Goal: Task Accomplishment & Management: Use online tool/utility

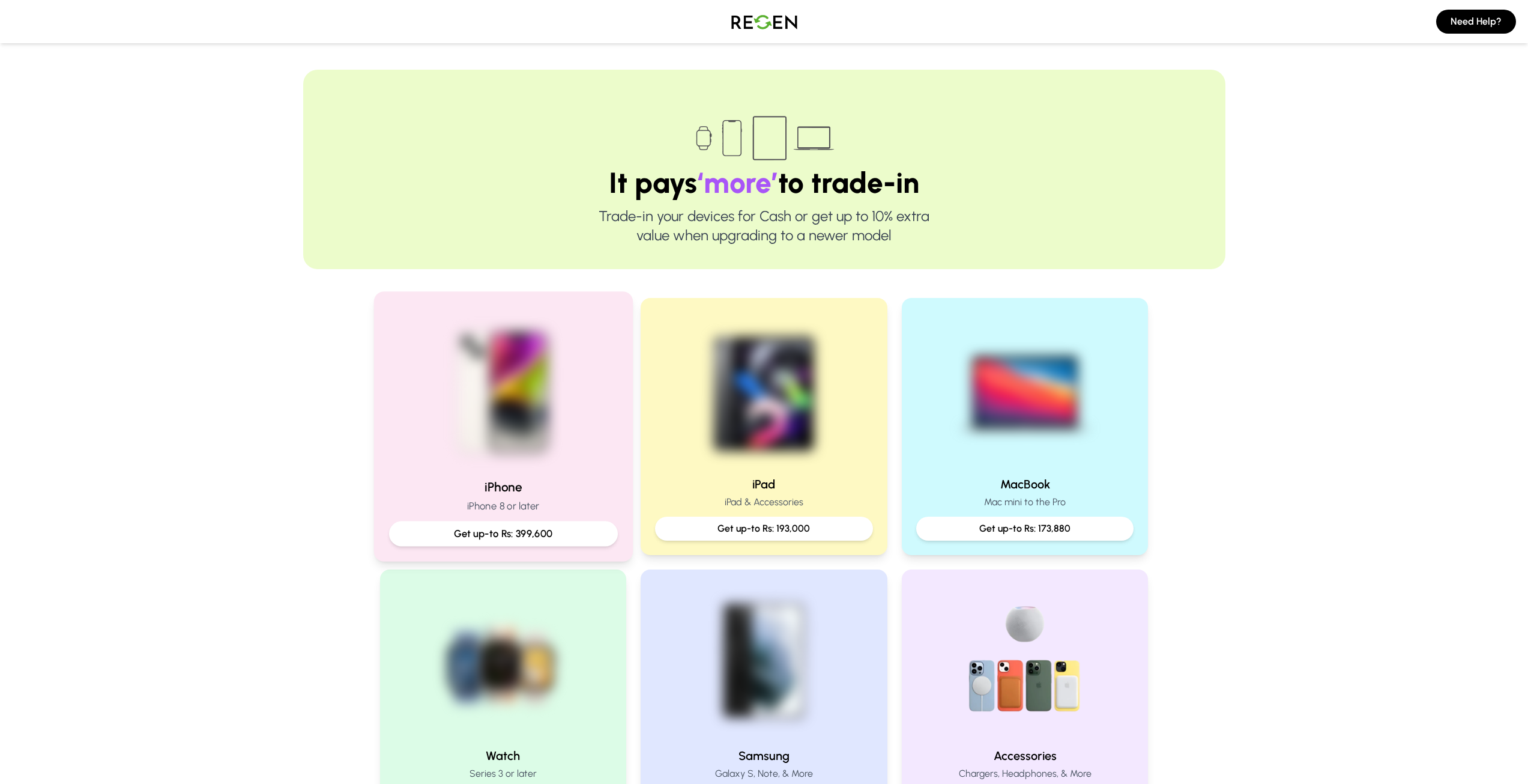
click at [510, 534] on p "Get up-to Rs: 399,600" at bounding box center [504, 534] width 209 height 15
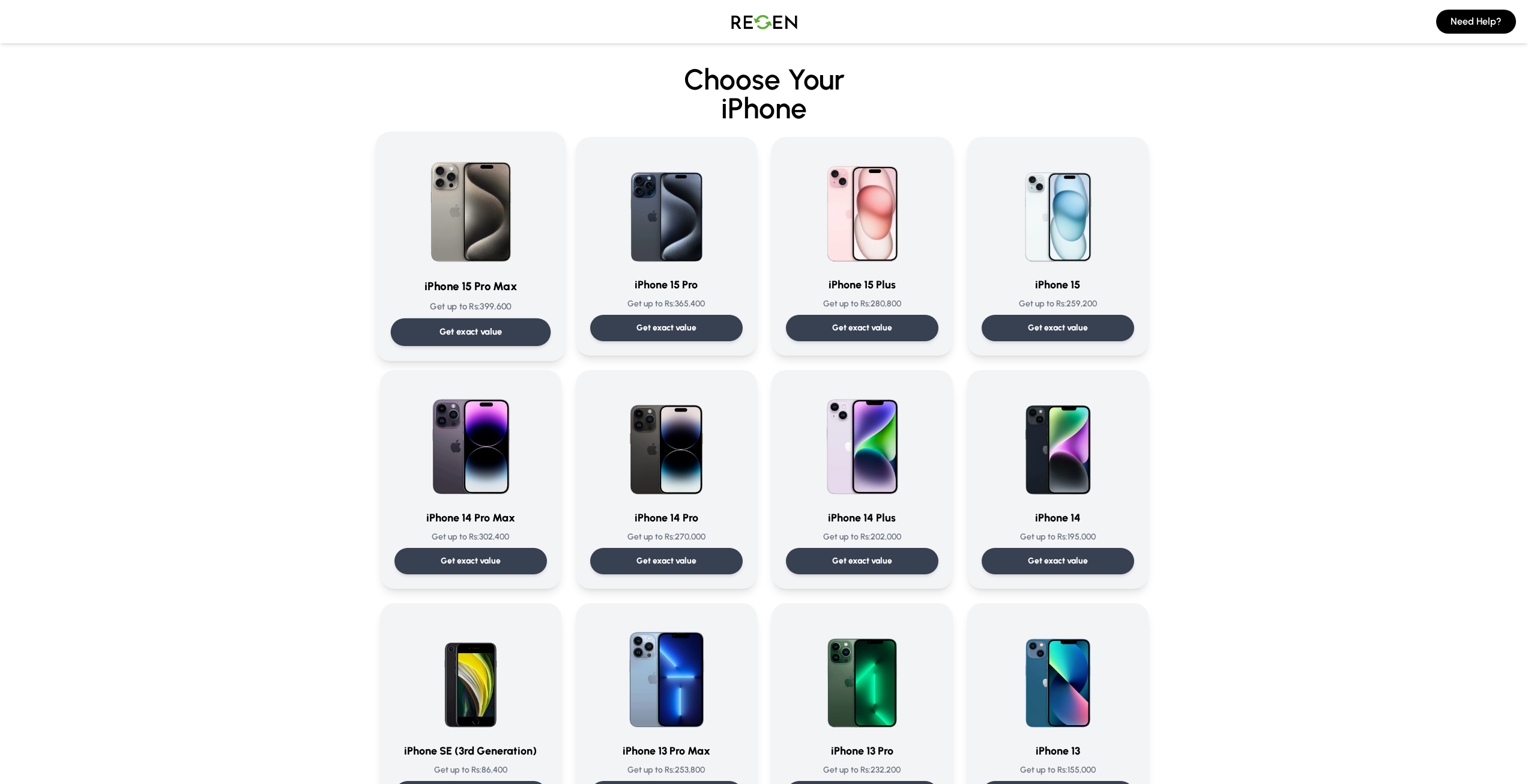
click at [490, 327] on p "Get exact value" at bounding box center [471, 331] width 63 height 12
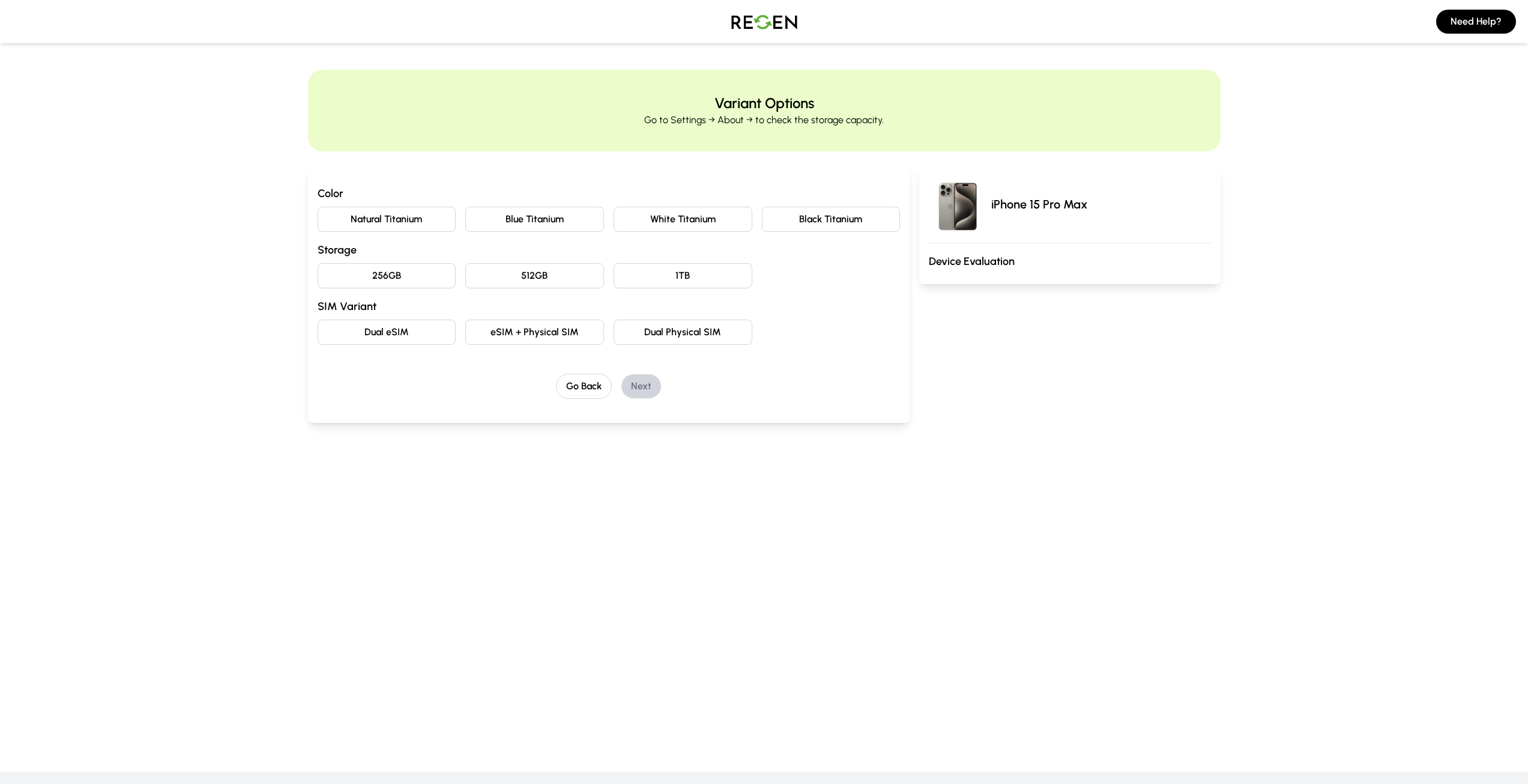
click at [415, 219] on button "Natural Titanium" at bounding box center [387, 219] width 139 height 25
click at [412, 277] on button "256GB" at bounding box center [387, 276] width 139 height 25
drag, startPoint x: 415, startPoint y: 333, endPoint x: 532, endPoint y: 358, distance: 119.6
click at [431, 334] on button "Dual eSIM" at bounding box center [387, 332] width 139 height 25
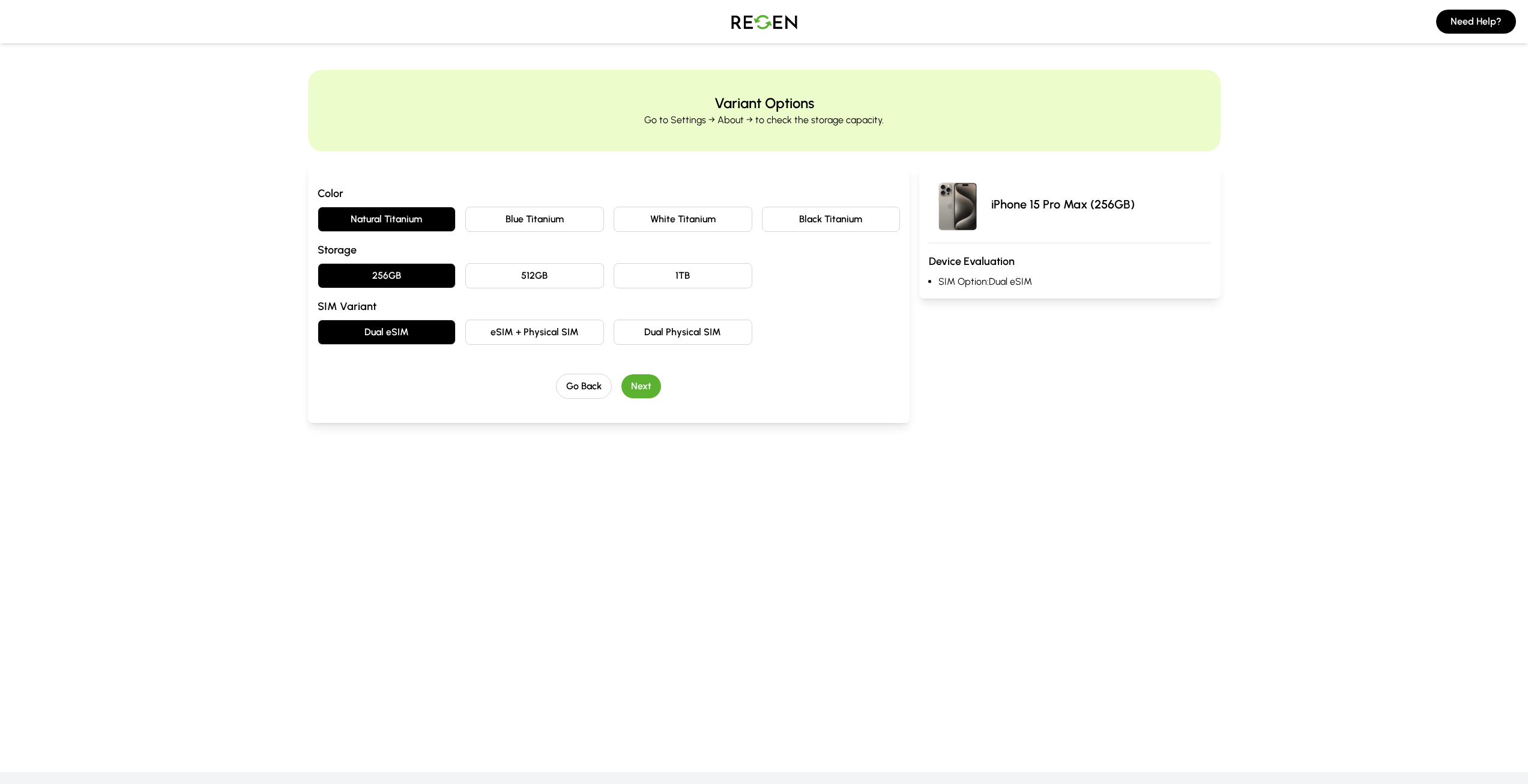
click at [551, 339] on button "eSIM + Physical SIM" at bounding box center [534, 332] width 139 height 25
click at [649, 388] on button "Next" at bounding box center [640, 386] width 39 height 24
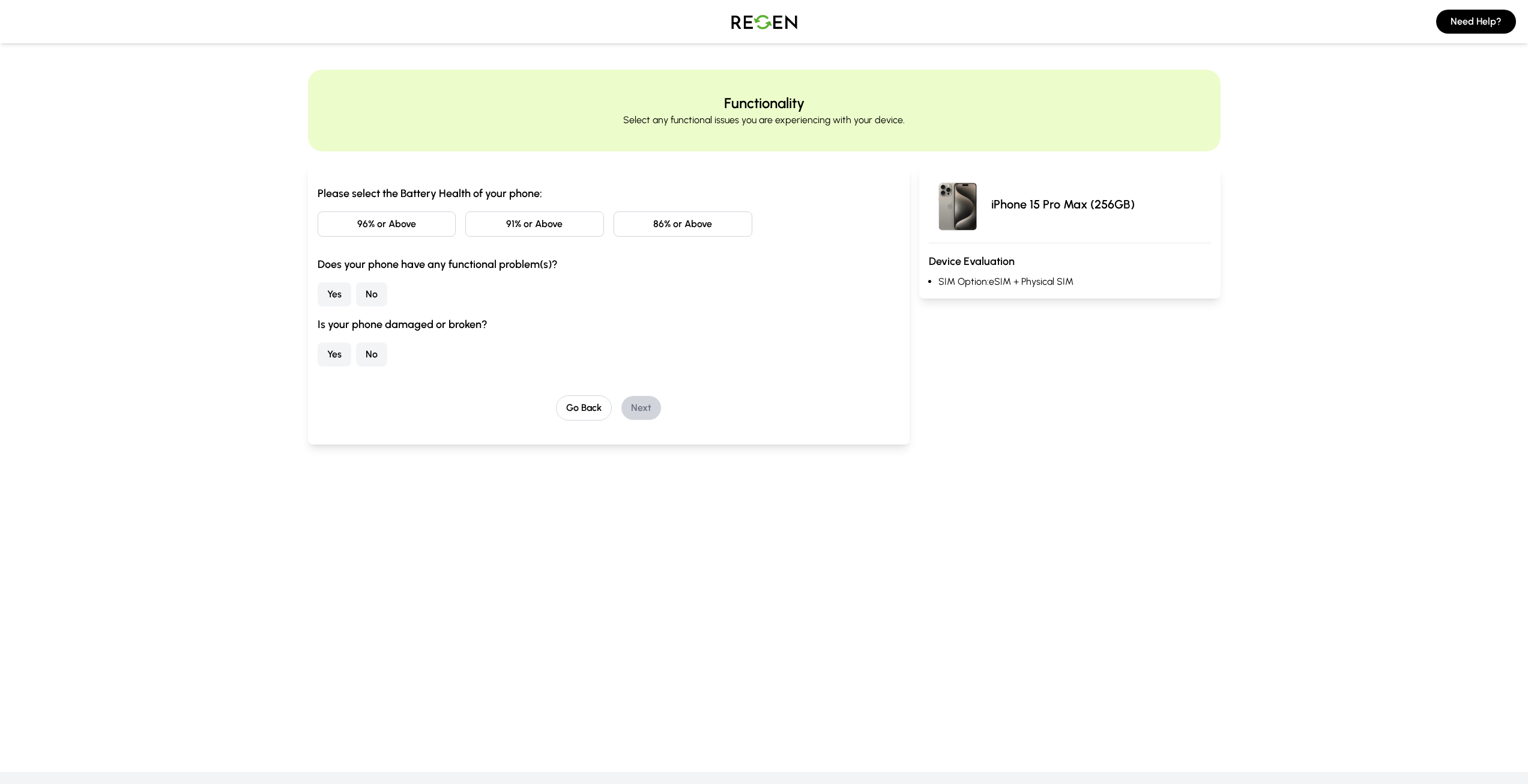
click at [410, 224] on button "96% or Above" at bounding box center [387, 224] width 139 height 25
click at [371, 297] on button "No" at bounding box center [371, 294] width 32 height 24
click at [376, 350] on button "No" at bounding box center [371, 354] width 32 height 24
click at [640, 404] on button "Next" at bounding box center [640, 407] width 39 height 24
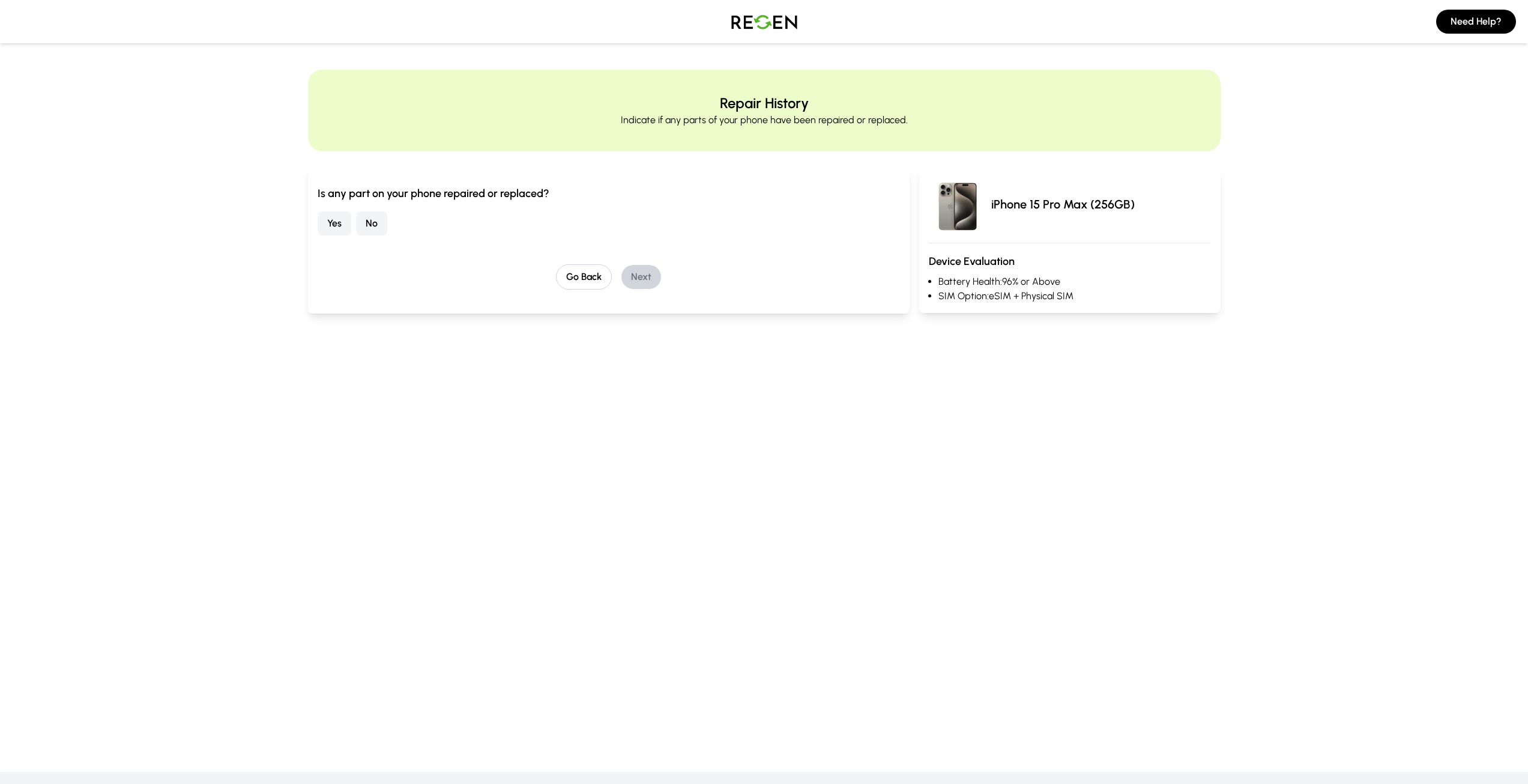
click at [371, 229] on button "No" at bounding box center [371, 223] width 32 height 24
click at [647, 282] on button "Next" at bounding box center [640, 277] width 39 height 24
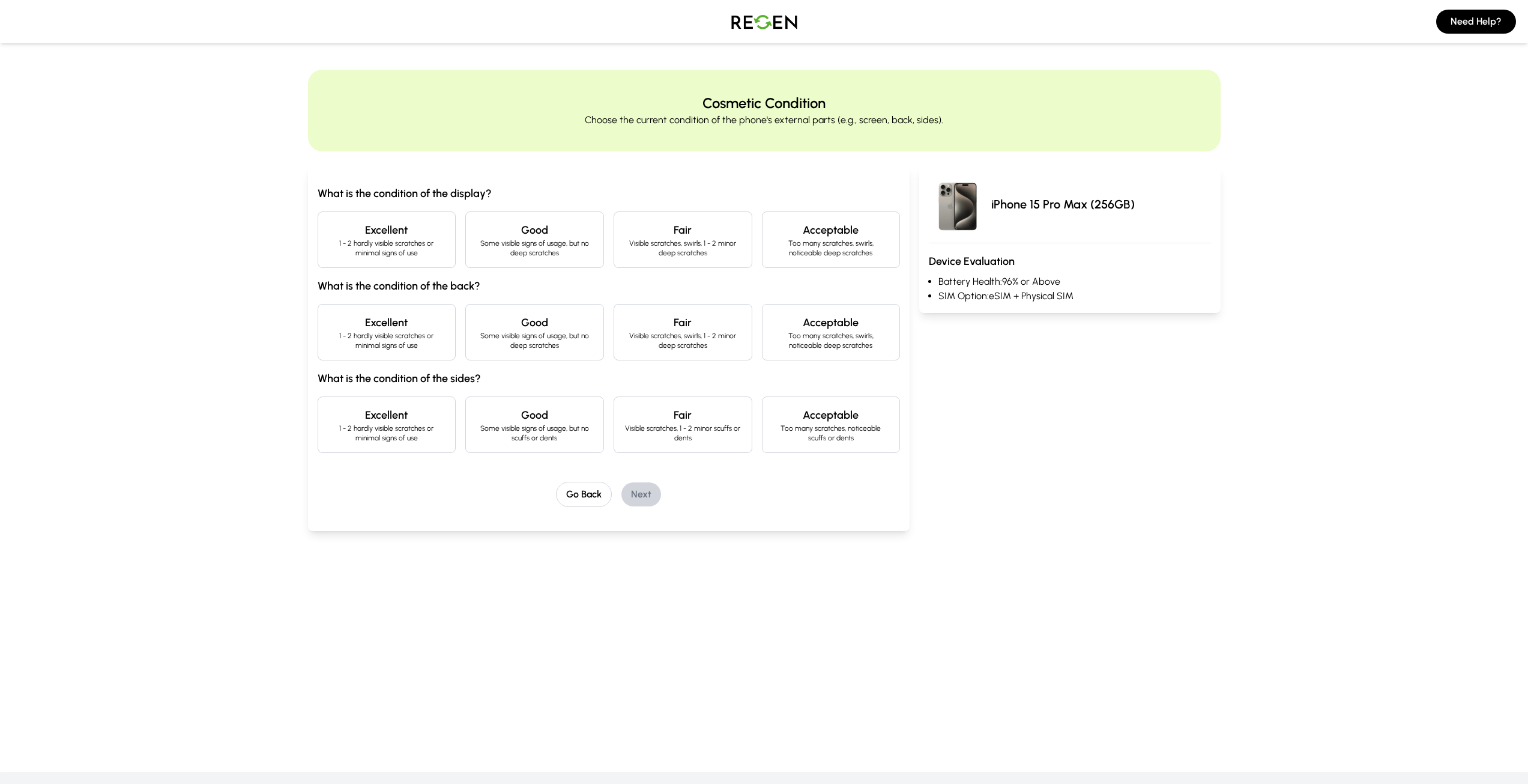
click at [389, 246] on p "1 - 2 hardly visible scratches or minimal signs of use" at bounding box center [387, 248] width 119 height 19
click at [402, 328] on h4 "Excellent" at bounding box center [387, 323] width 119 height 17
click at [412, 423] on h4 "Excellent" at bounding box center [387, 415] width 119 height 17
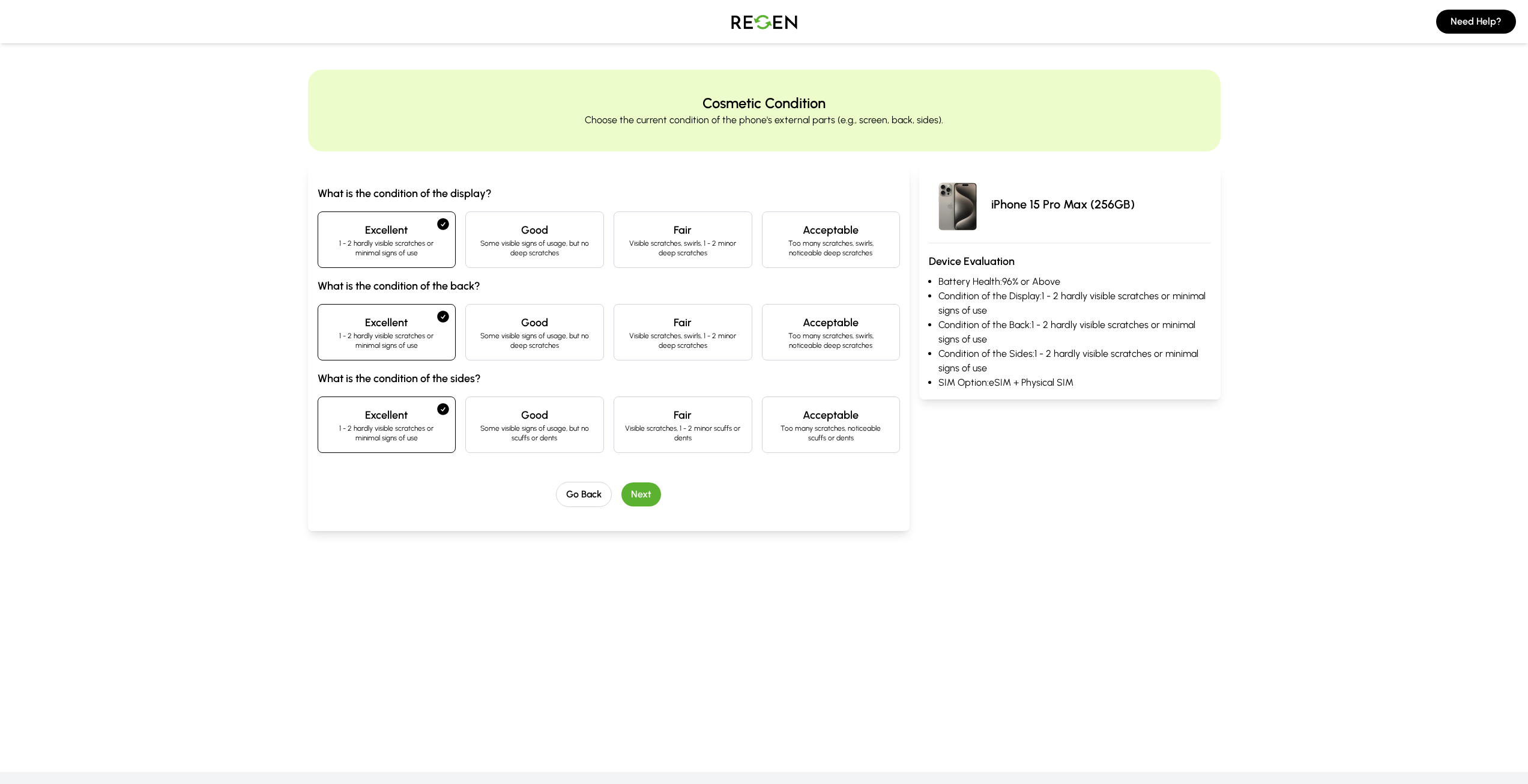
click at [631, 486] on button "Next" at bounding box center [640, 494] width 39 height 24
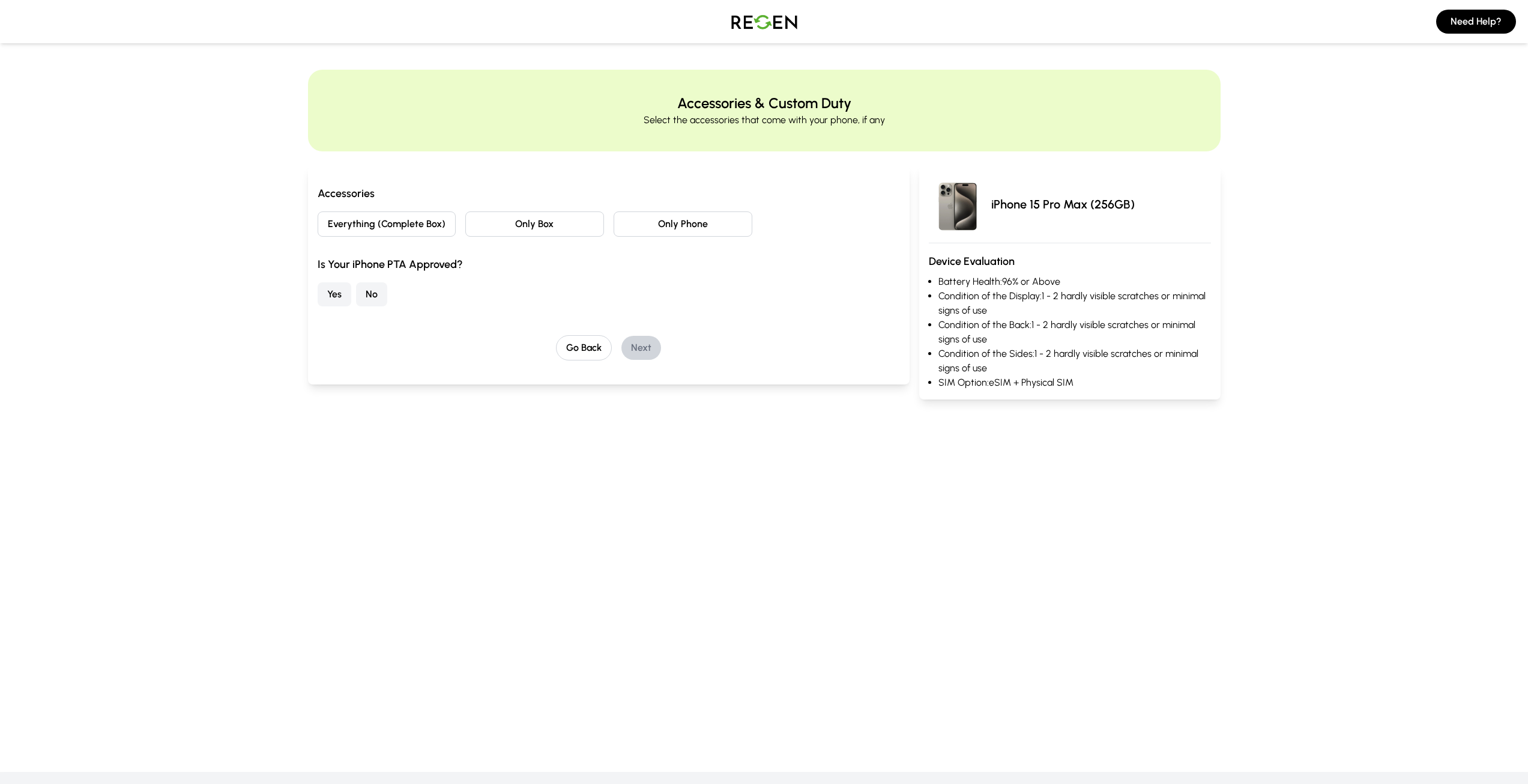
click at [393, 232] on button "Everything (Complete Box)" at bounding box center [387, 224] width 139 height 25
click at [331, 288] on button "Yes" at bounding box center [334, 294] width 34 height 24
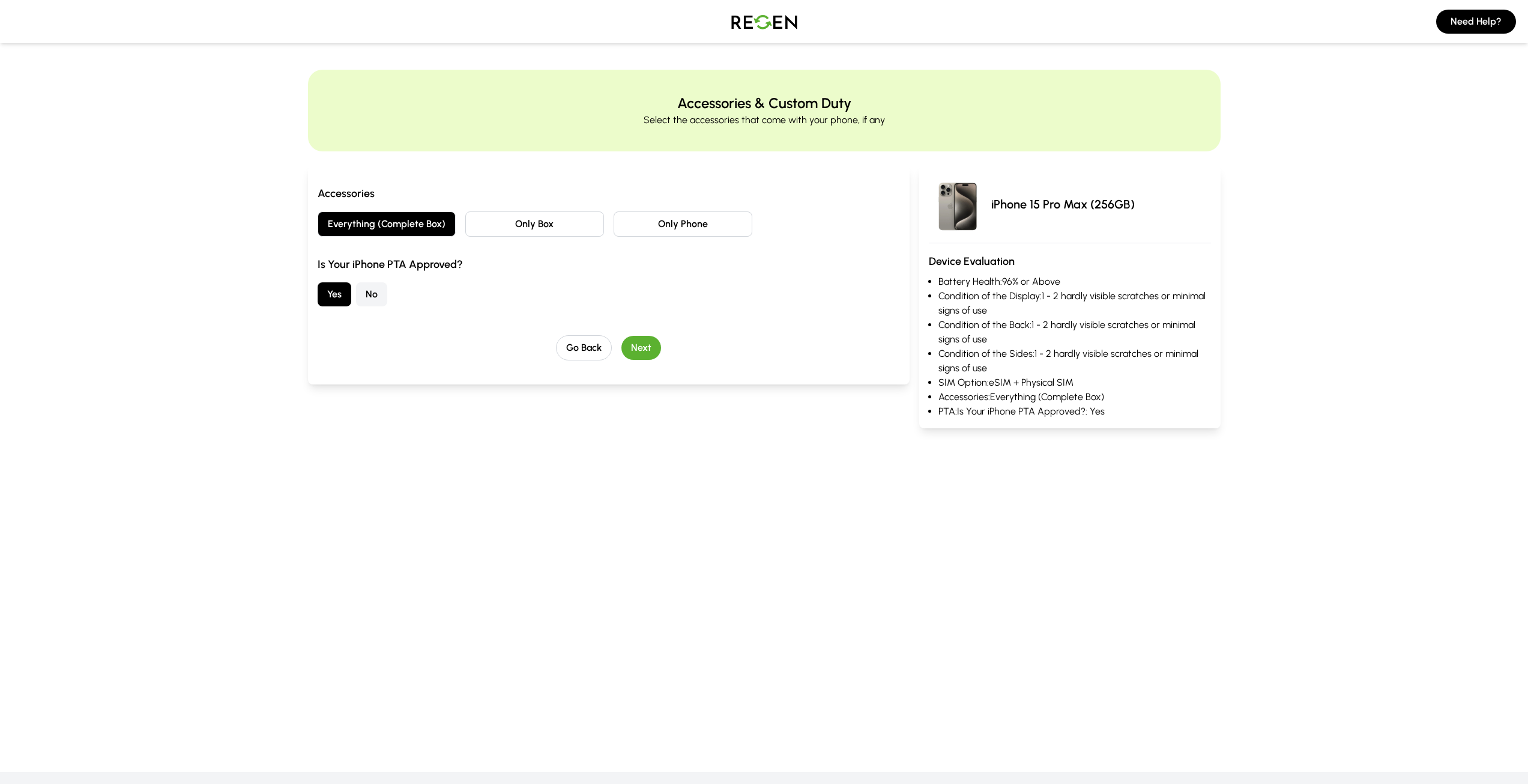
click at [639, 343] on button "Next" at bounding box center [640, 347] width 39 height 24
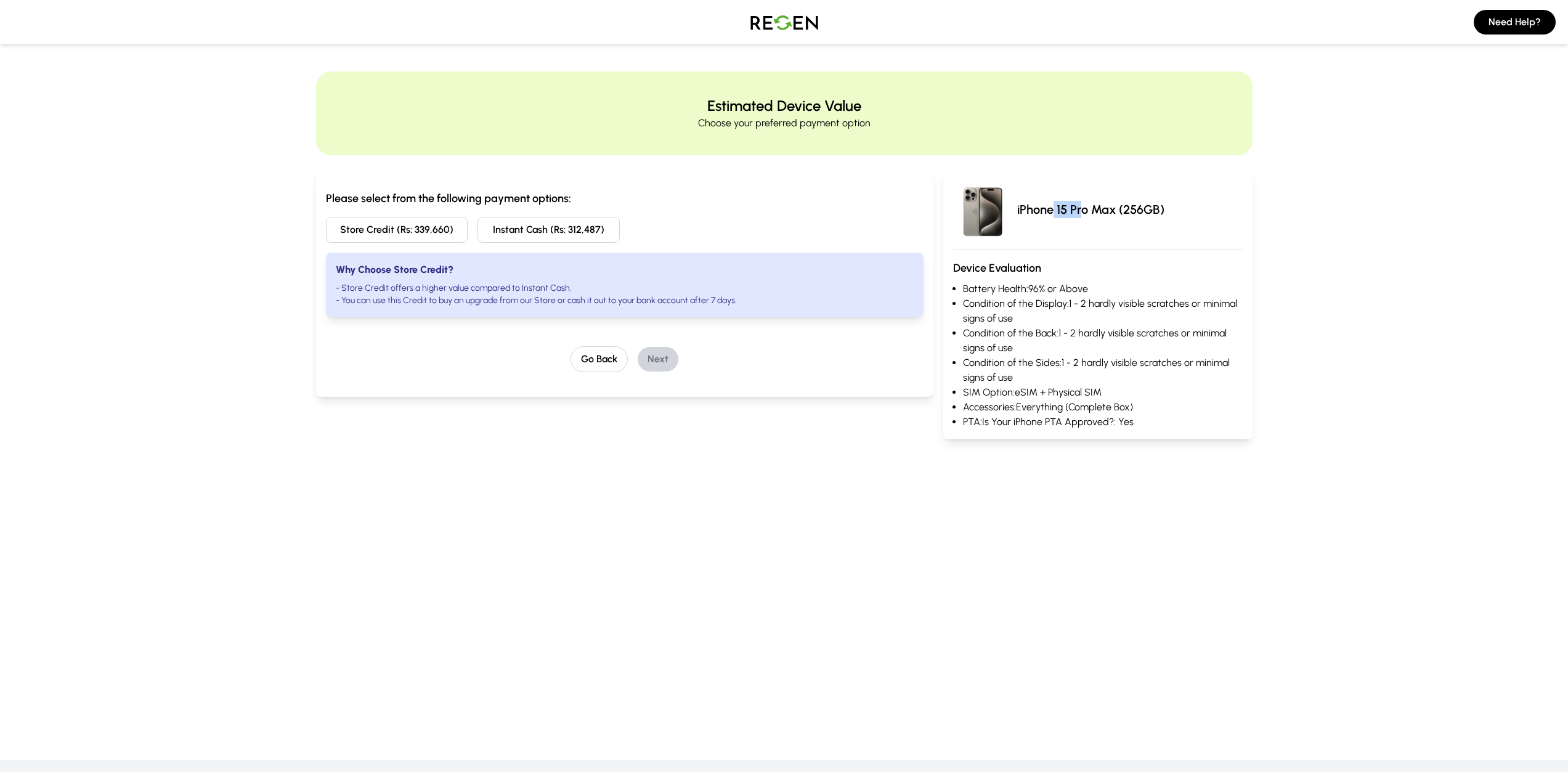
drag, startPoint x: 1053, startPoint y: 209, endPoint x: 1081, endPoint y: 200, distance: 29.4
click at [1081, 200] on p "iPhone 15 Pro Max (256GB)" at bounding box center [1092, 209] width 147 height 18
click at [1076, 196] on div "iPhone 15 Pro Max (256GB)" at bounding box center [1097, 209] width 289 height 59
drag, startPoint x: 1057, startPoint y: 213, endPoint x: 1066, endPoint y: 232, distance: 21.0
click at [1064, 212] on p "iPhone 15 Pro Max (256GB)" at bounding box center [1092, 209] width 147 height 18
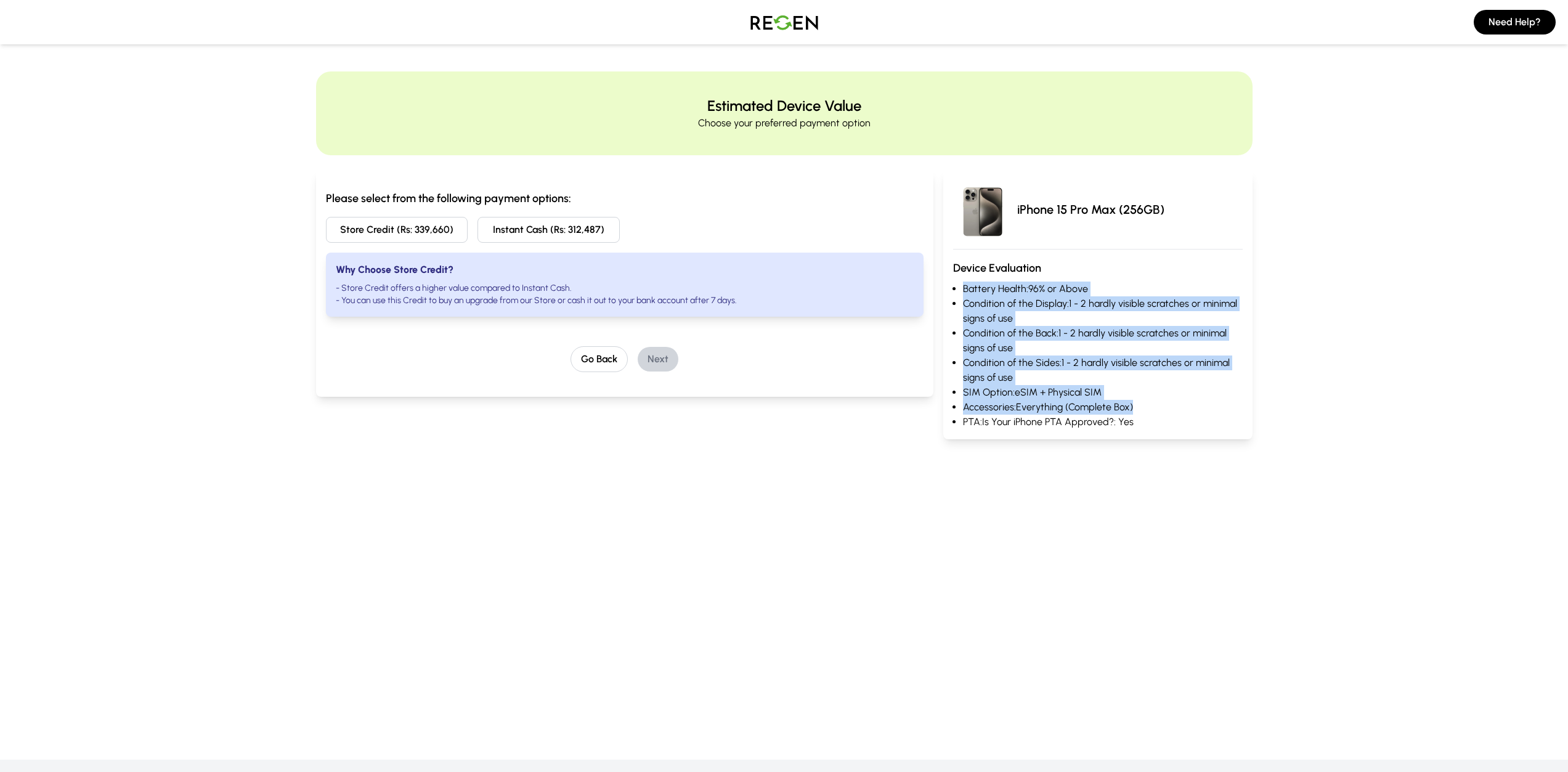
drag, startPoint x: 962, startPoint y: 287, endPoint x: 1152, endPoint y: 403, distance: 222.6
click at [1141, 403] on ul "Battery Health: 96% or Above Condition of the Display: 1 - 2 hardly visible scr…" at bounding box center [1097, 356] width 289 height 148
click at [1158, 407] on li "Accessories: Everything (Complete Box)" at bounding box center [1102, 407] width 279 height 15
drag, startPoint x: 1158, startPoint y: 425, endPoint x: 951, endPoint y: 294, distance: 245.0
click at [951, 294] on div "iPhone 15 Pro Max (256GB) Device Evaluation Battery Health: 96% or Above Condit…" at bounding box center [1097, 304] width 308 height 269
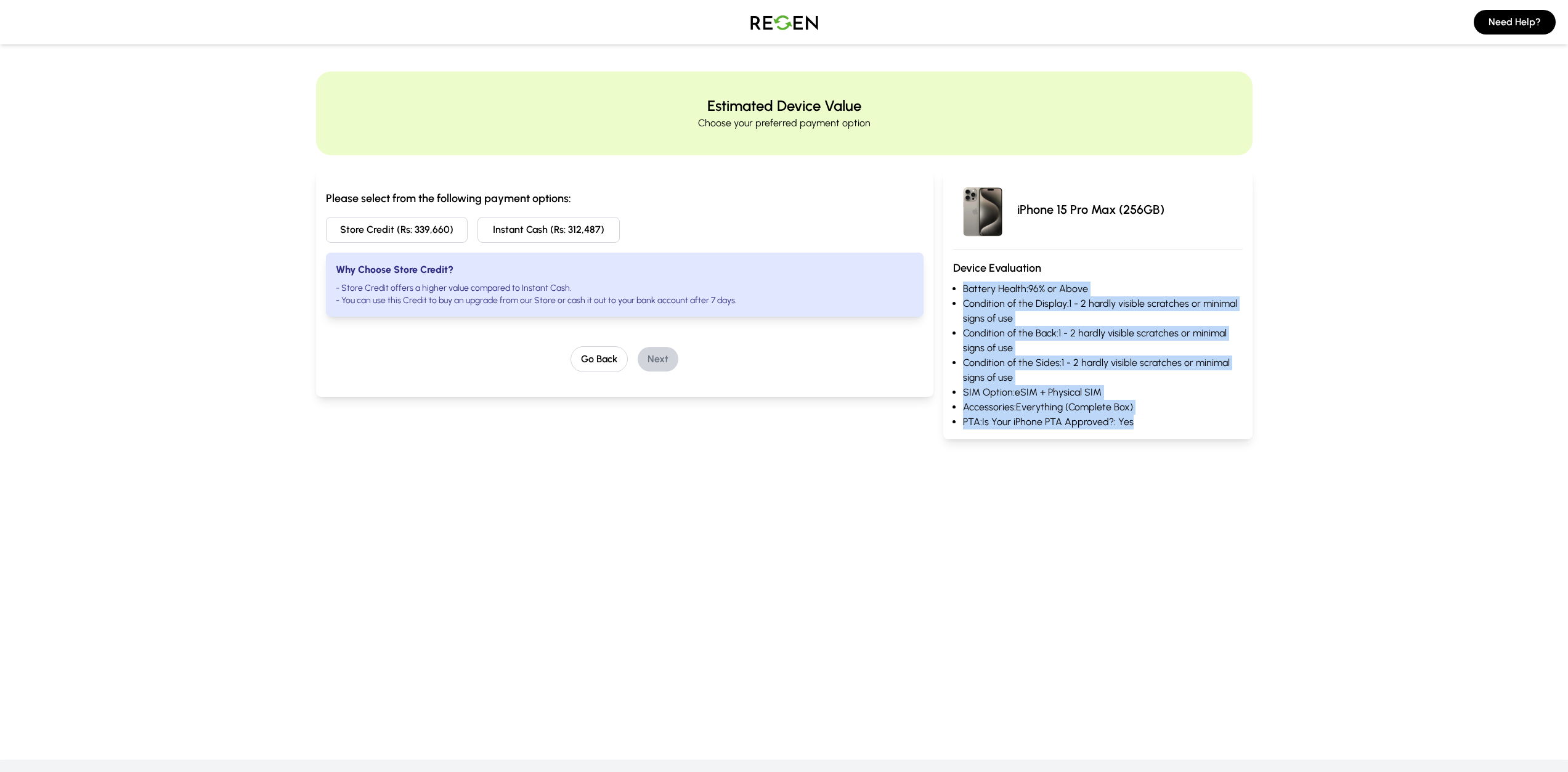
click at [1037, 442] on main "Estimated Device Value Choose your preferred payment option Please select from …" at bounding box center [784, 337] width 1568 height 649
